Goal: Information Seeking & Learning: Learn about a topic

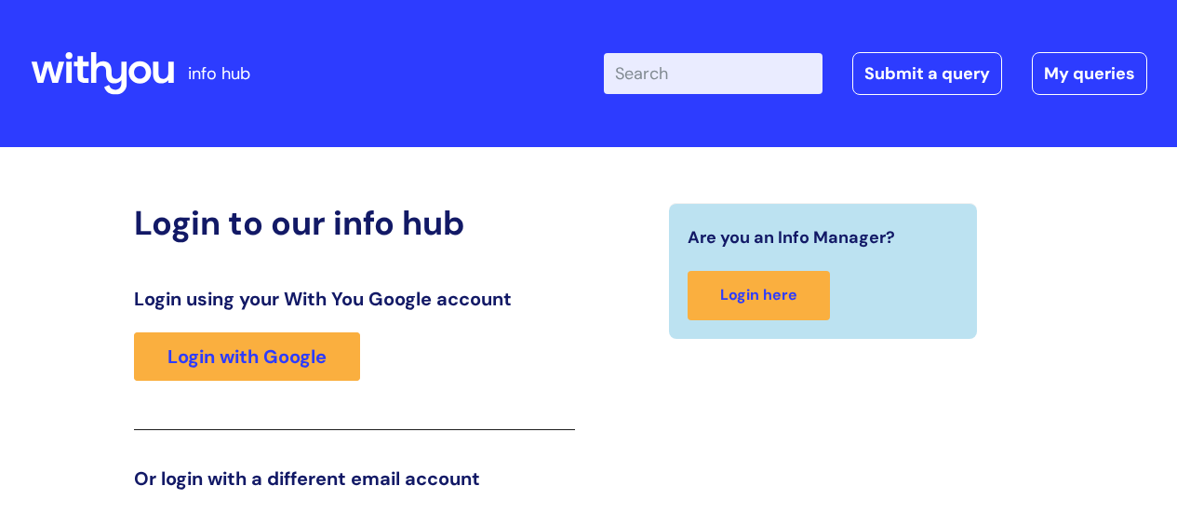
scroll to position [284, 0]
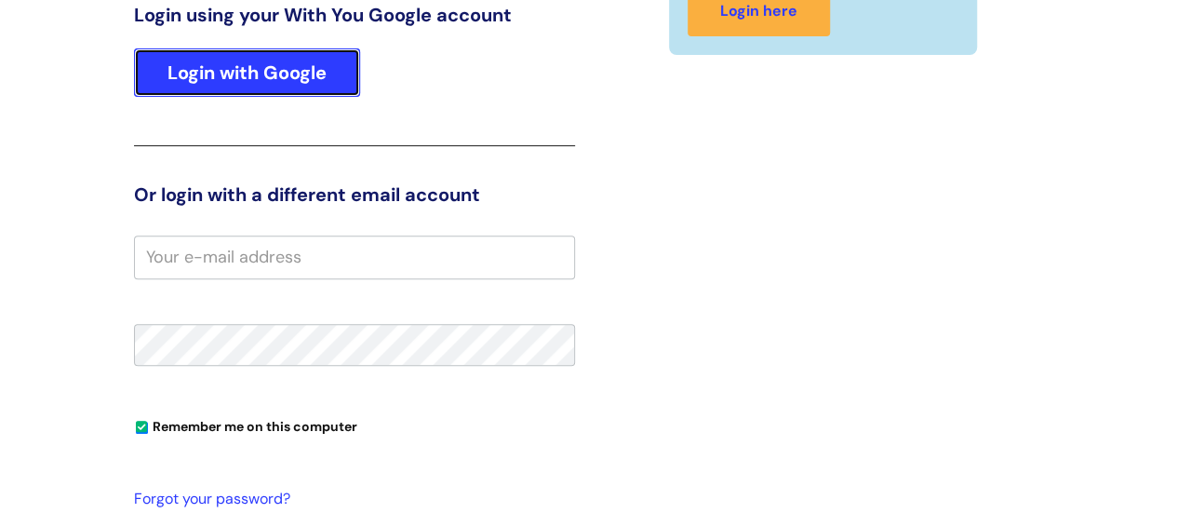
click at [279, 59] on link "Login with Google" at bounding box center [247, 72] width 226 height 48
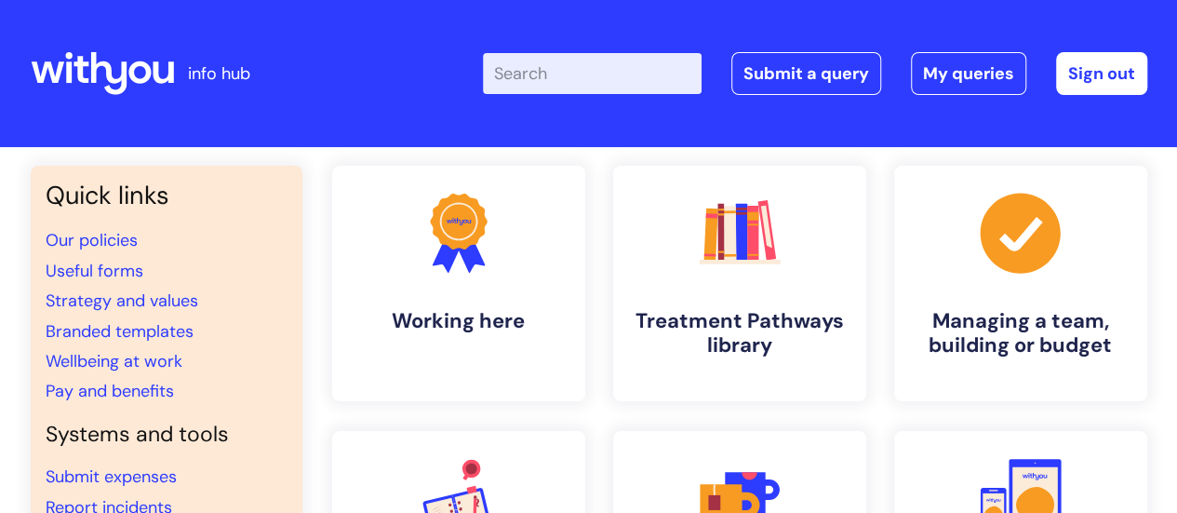
click at [568, 77] on input "Enter your search term here..." at bounding box center [592, 73] width 219 height 41
click button "Search" at bounding box center [0, 0] width 0 height 0
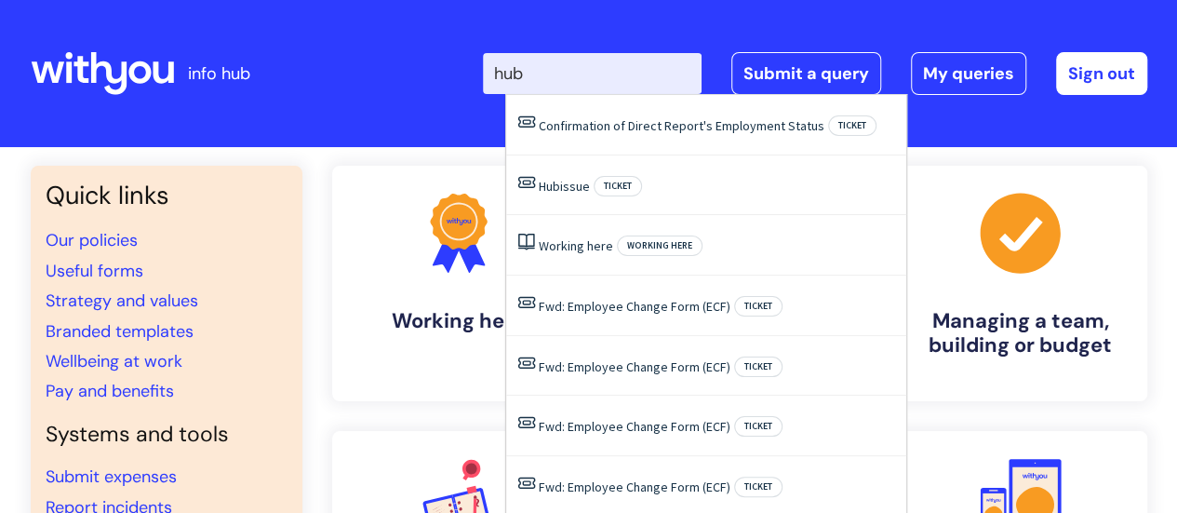
click at [567, 77] on input "hub" at bounding box center [592, 73] width 219 height 41
type input "h"
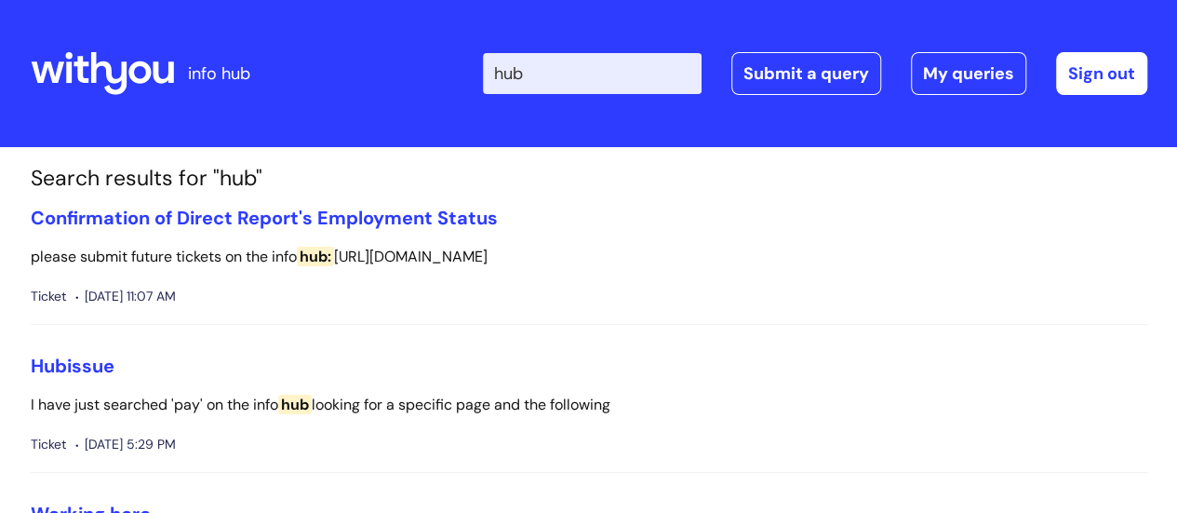
click at [567, 77] on input "hub" at bounding box center [592, 73] width 219 height 41
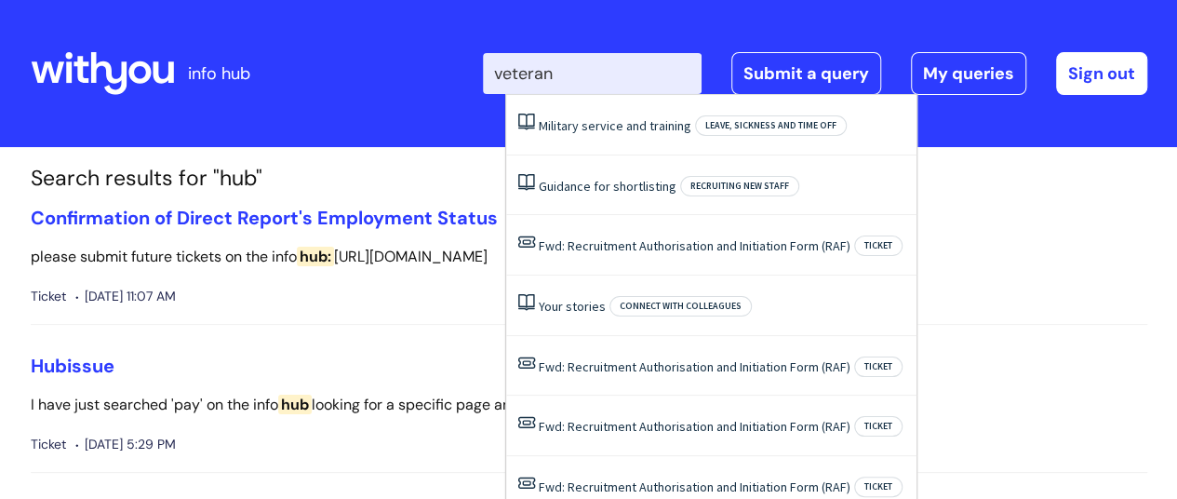
type input "veteran"
click button "Search" at bounding box center [0, 0] width 0 height 0
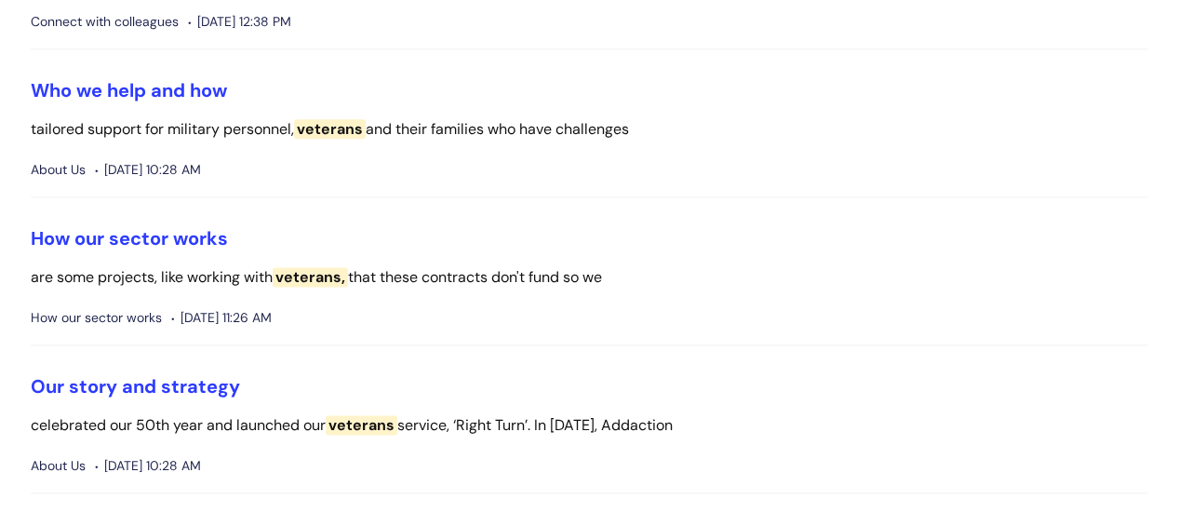
scroll to position [1161, 0]
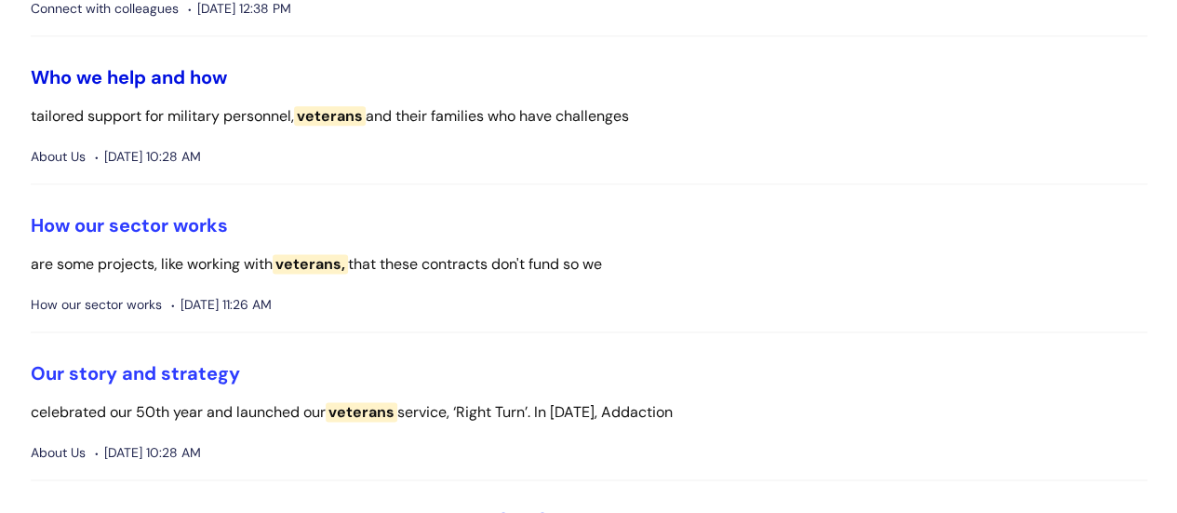
click at [200, 84] on link "Who we help and how" at bounding box center [129, 77] width 196 height 24
